Goal: Check status

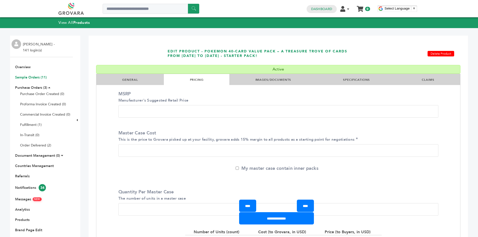
click at [29, 79] on link "Sample Orders (11)" at bounding box center [31, 77] width 32 height 5
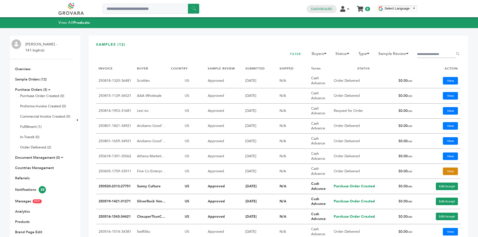
click at [445, 170] on link "View" at bounding box center [450, 172] width 15 height 8
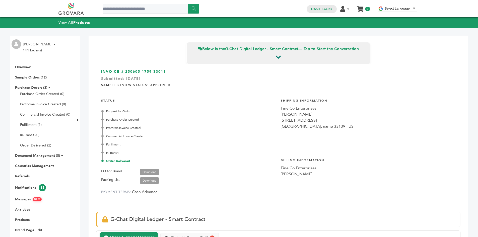
drag, startPoint x: 45, startPoint y: 153, endPoint x: 53, endPoint y: 56, distance: 96.9
click at [74, 11] on link at bounding box center [76, 9] width 37 height 12
